Goal: Transaction & Acquisition: Download file/media

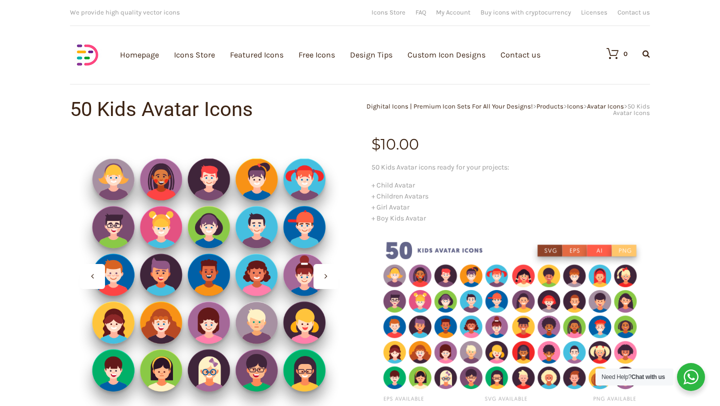
click at [100, 272] on div at bounding box center [92, 276] width 25 height 25
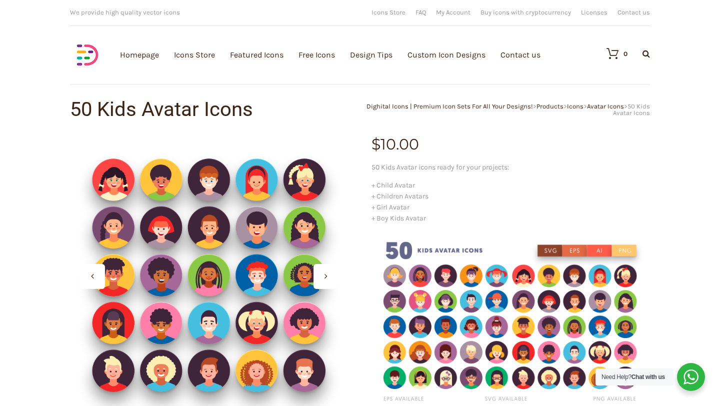
click at [100, 273] on div at bounding box center [92, 276] width 25 height 25
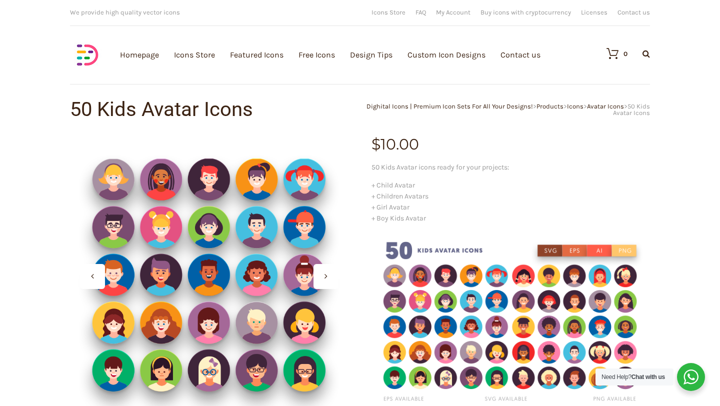
click at [100, 273] on div at bounding box center [92, 276] width 25 height 25
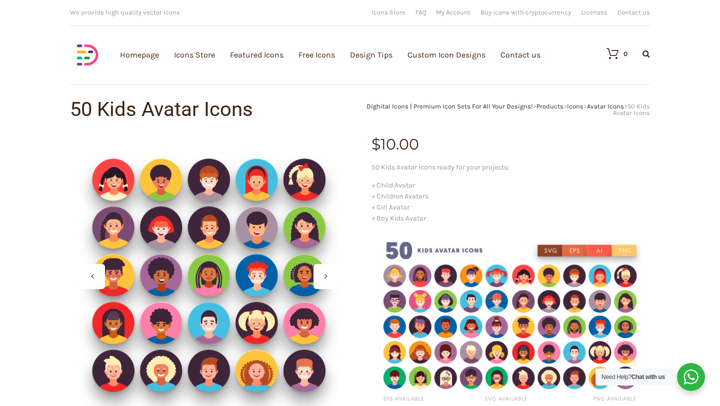
click at [100, 273] on div at bounding box center [92, 276] width 25 height 25
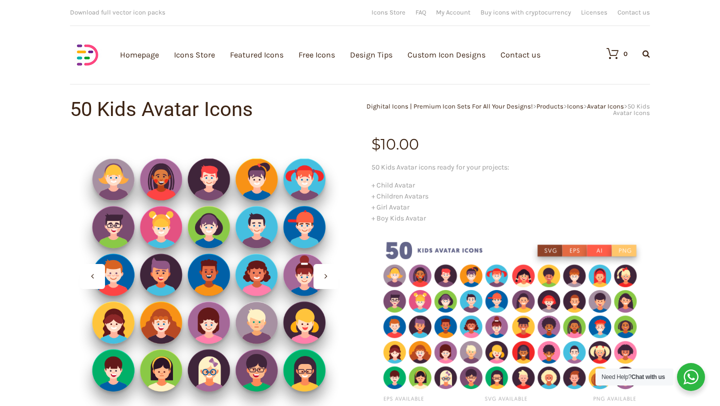
click at [323, 276] on div at bounding box center [325, 276] width 25 height 25
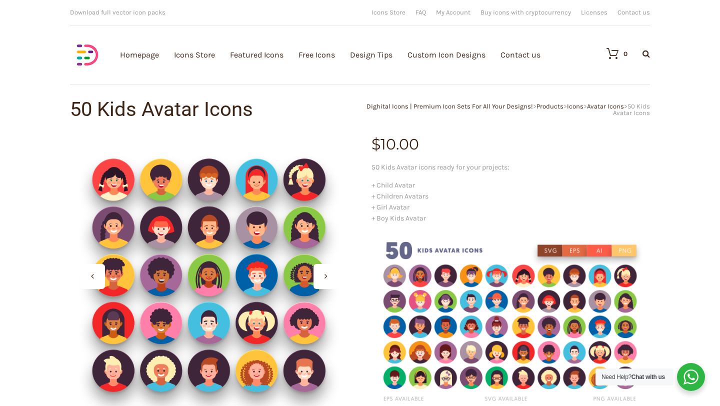
click at [323, 275] on div at bounding box center [325, 276] width 25 height 25
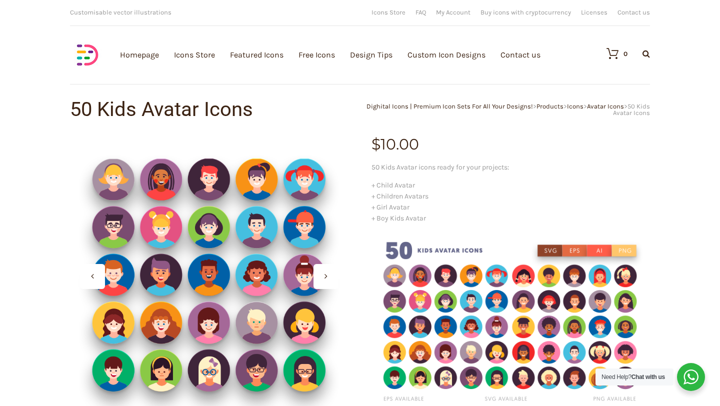
click at [325, 272] on icon at bounding box center [325, 276] width 3 height 8
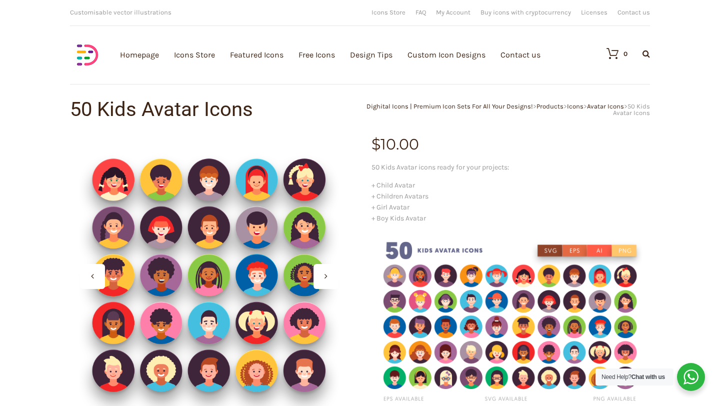
click at [89, 273] on div at bounding box center [92, 276] width 25 height 25
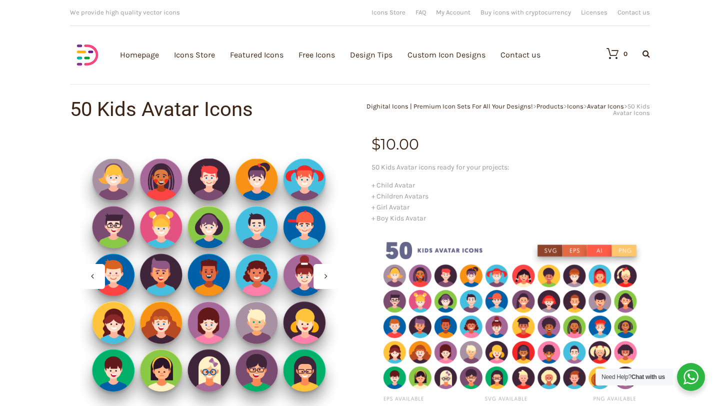
click at [92, 273] on icon at bounding box center [92, 276] width 3 height 8
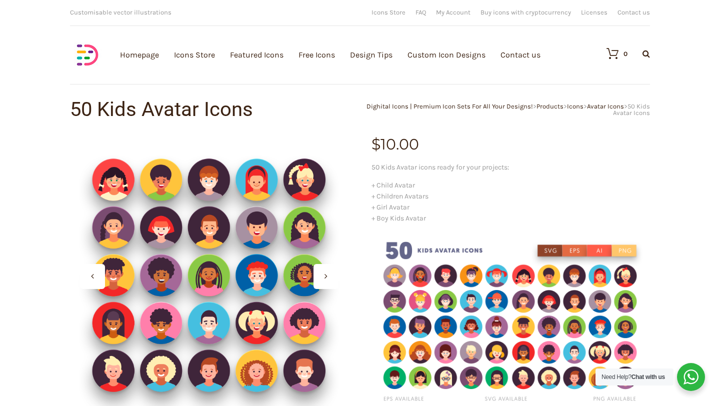
click at [93, 272] on icon at bounding box center [92, 276] width 3 height 8
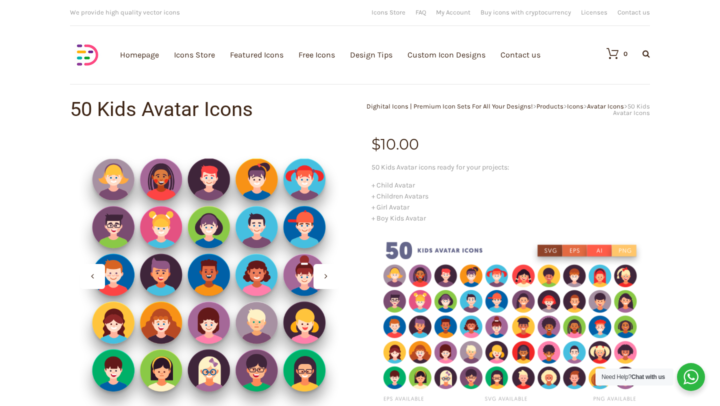
click at [320, 275] on div at bounding box center [325, 276] width 25 height 25
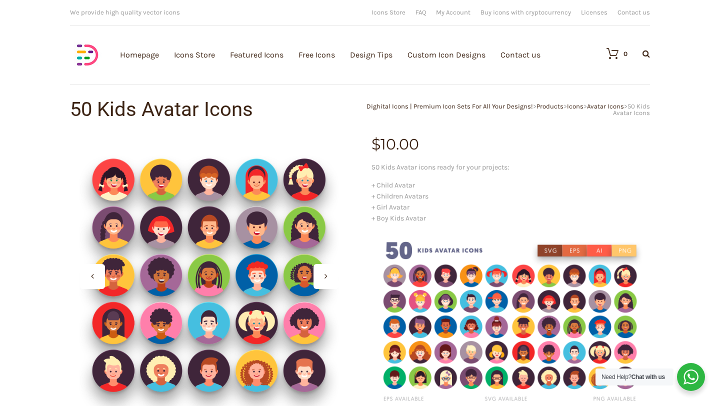
click at [94, 273] on div at bounding box center [92, 276] width 25 height 25
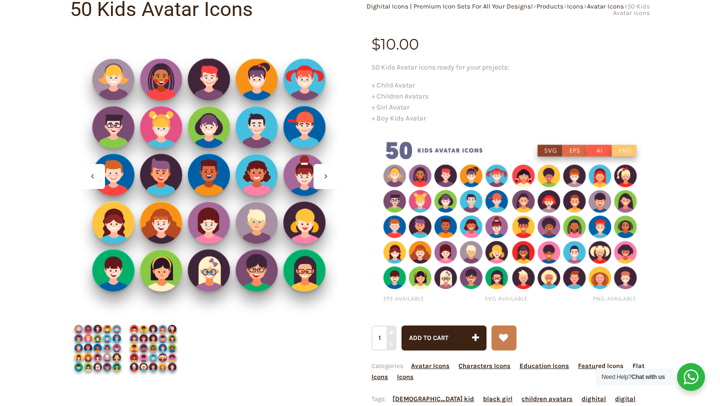
scroll to position [113, 0]
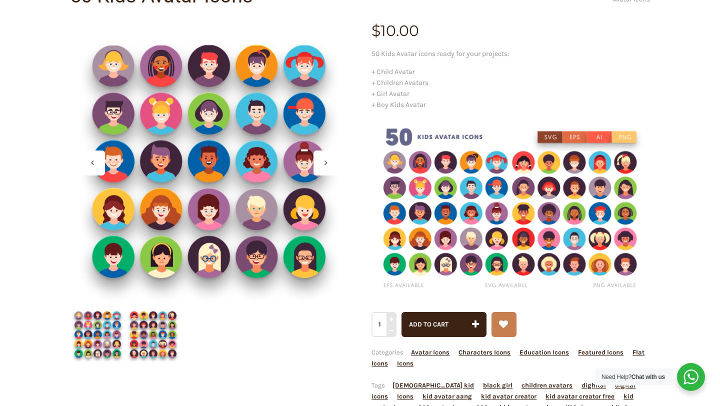
click at [96, 161] on div at bounding box center [92, 162] width 25 height 25
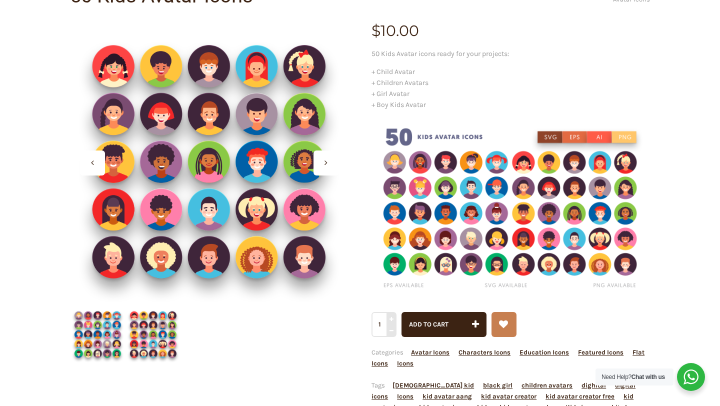
click at [96, 161] on div at bounding box center [92, 162] width 25 height 25
